Goal: Navigation & Orientation: Find specific page/section

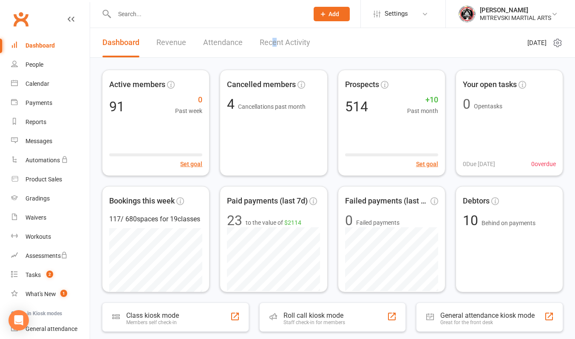
click at [273, 48] on link "Recent Activity" at bounding box center [285, 42] width 51 height 29
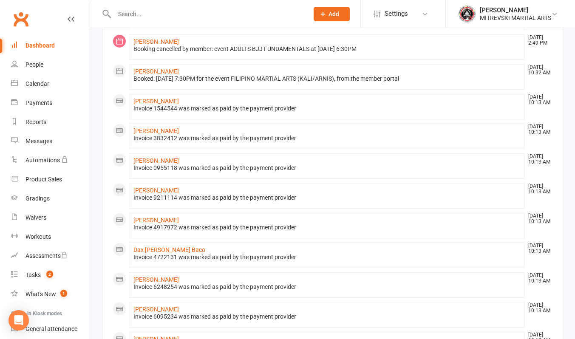
scroll to position [170, 0]
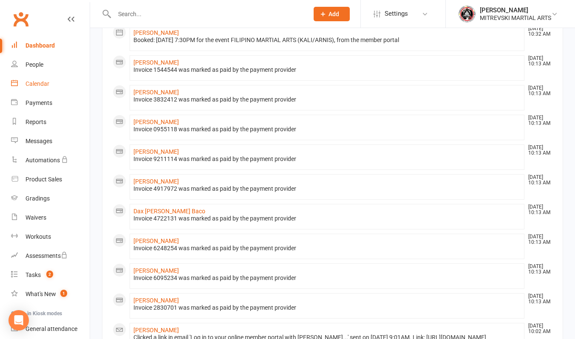
click at [45, 85] on div "Calendar" at bounding box center [37, 83] width 24 height 7
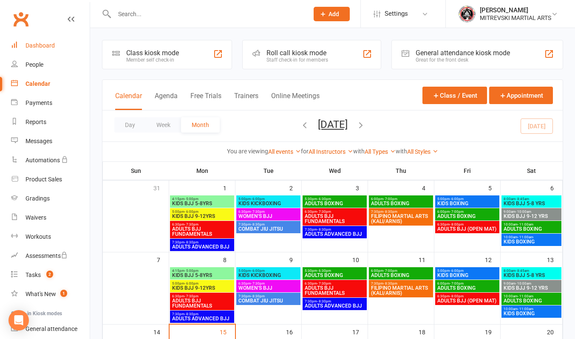
click at [43, 46] on div "Dashboard" at bounding box center [39, 45] width 29 height 7
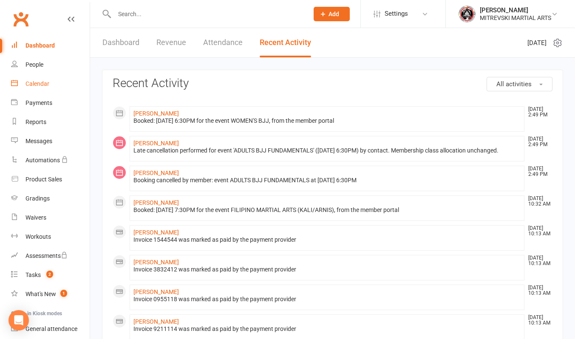
click at [40, 85] on div "Calendar" at bounding box center [37, 83] width 24 height 7
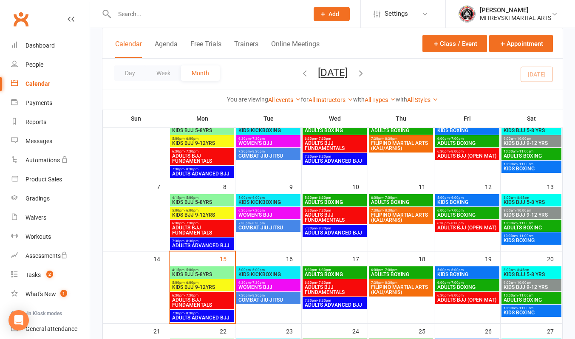
scroll to position [170, 0]
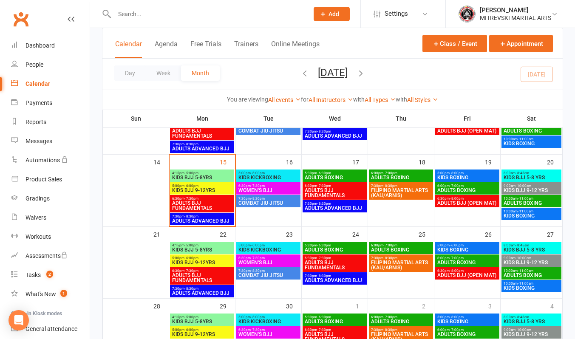
click at [253, 191] on span "WOMEN'S BJJ" at bounding box center [268, 190] width 61 height 5
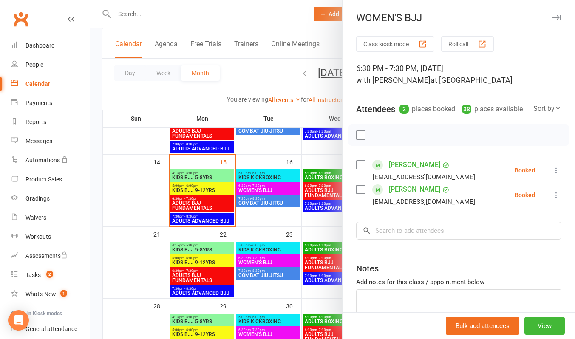
click at [253, 191] on div at bounding box center [332, 169] width 485 height 339
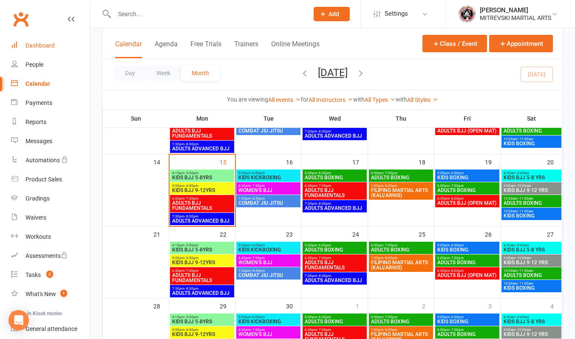
click at [40, 47] on div "Dashboard" at bounding box center [39, 45] width 29 height 7
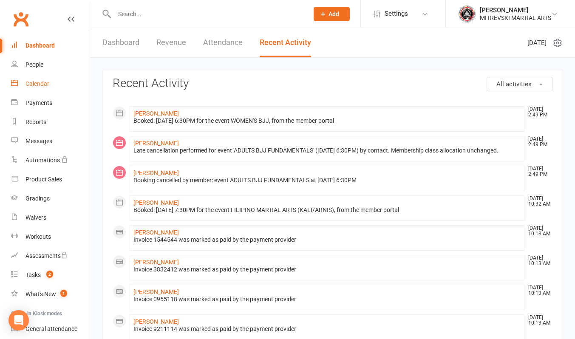
click at [43, 87] on div "Calendar" at bounding box center [37, 83] width 24 height 7
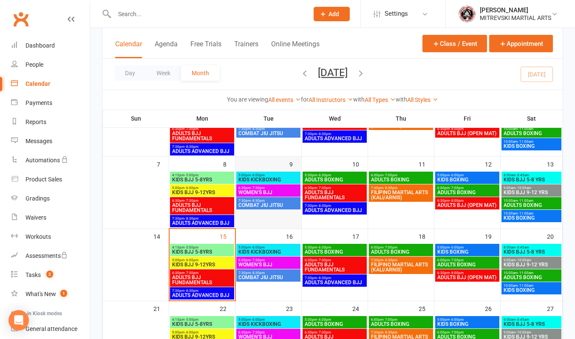
scroll to position [170, 0]
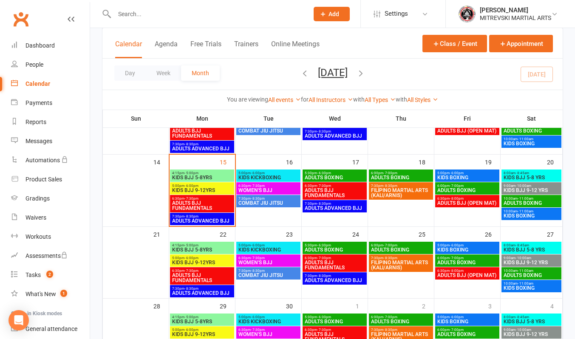
click at [202, 202] on span "ADULTS BJJ FUNDAMENTALS" at bounding box center [202, 206] width 61 height 10
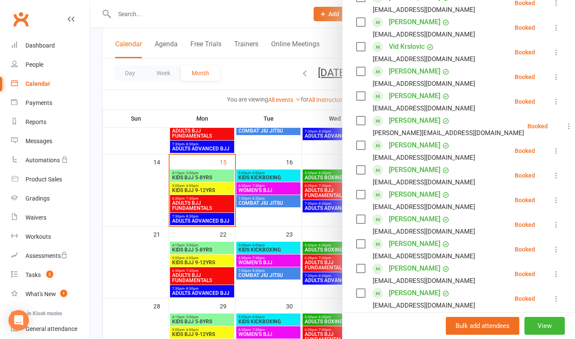
scroll to position [340, 0]
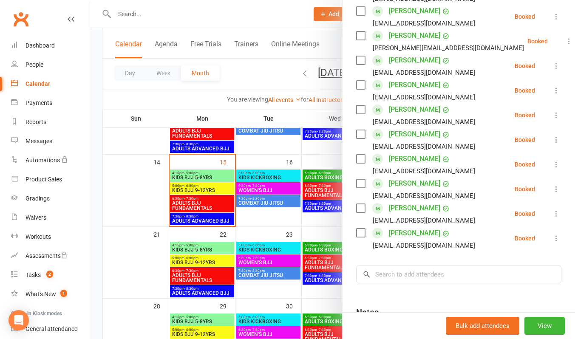
click at [283, 20] on div at bounding box center [332, 169] width 485 height 339
